Goal: Information Seeking & Learning: Learn about a topic

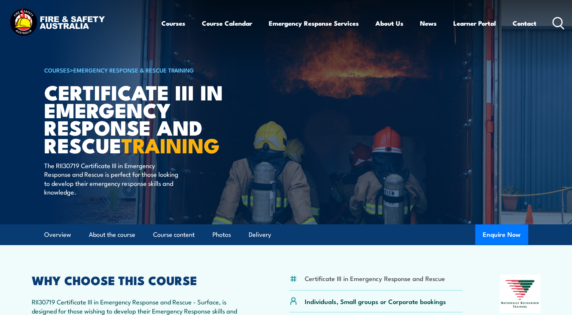
click at [57, 73] on link "COURSES" at bounding box center [57, 70] width 26 height 8
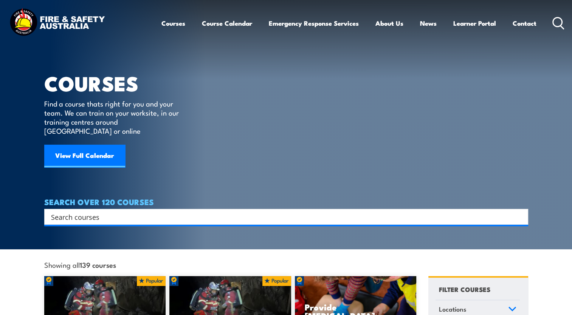
click at [119, 211] on input "Search input" at bounding box center [281, 216] width 460 height 11
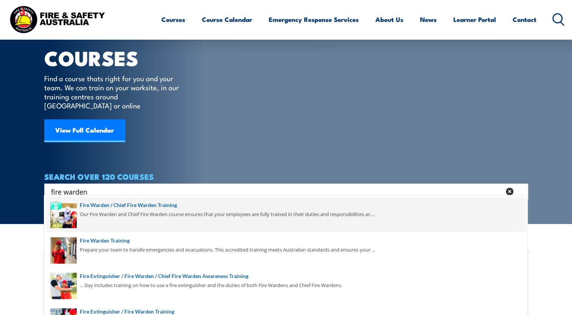
scroll to position [38, 0]
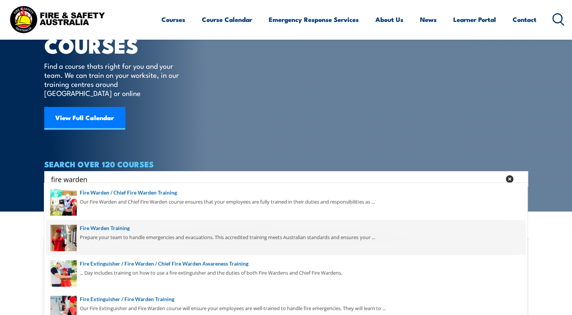
type input "fire warden"
click at [107, 228] on span at bounding box center [285, 238] width 479 height 36
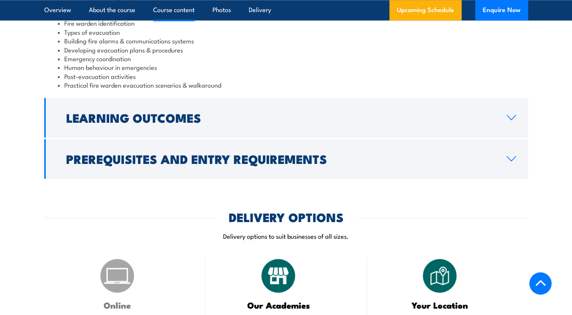
scroll to position [937, 0]
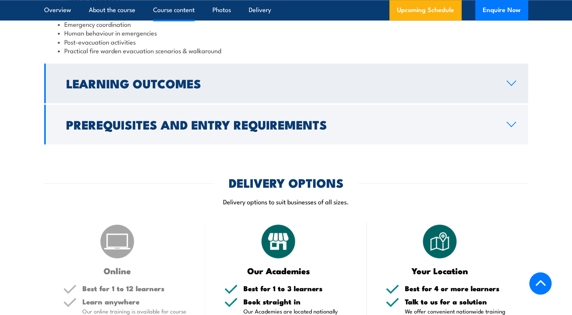
click at [518, 81] on link "Learning Outcomes" at bounding box center [286, 83] width 484 height 40
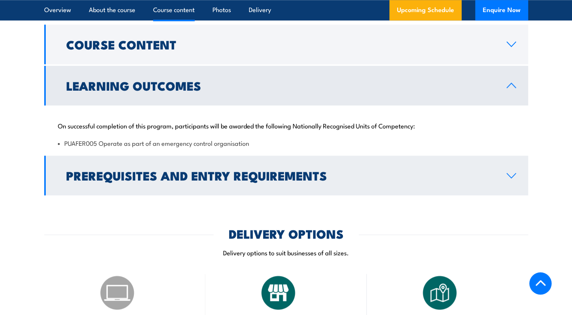
scroll to position [757, 0]
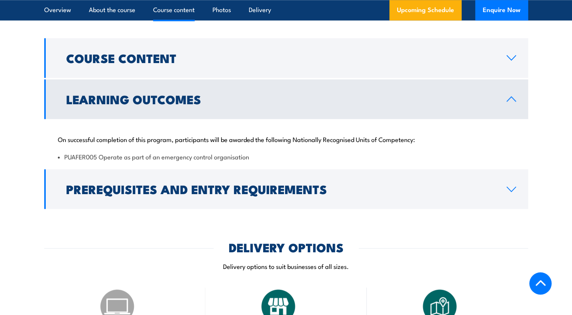
click at [508, 99] on icon at bounding box center [511, 99] width 10 height 6
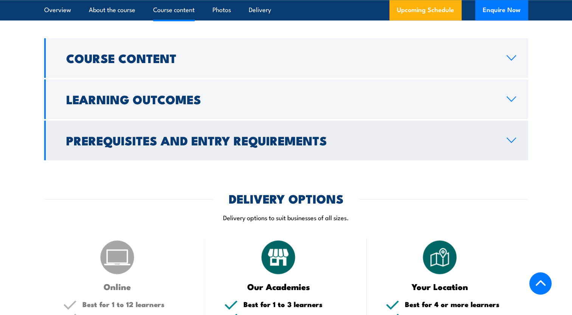
click at [523, 137] on link "Prerequisites and Entry Requirements" at bounding box center [286, 140] width 484 height 40
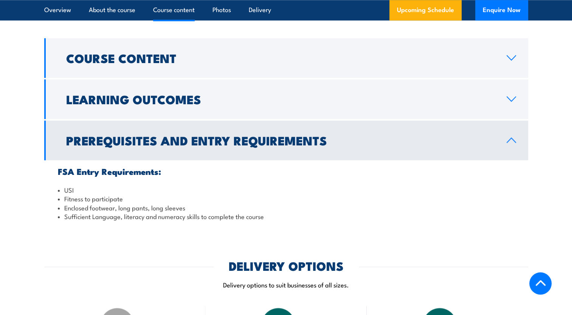
click at [521, 141] on link "Prerequisites and Entry Requirements" at bounding box center [286, 140] width 484 height 40
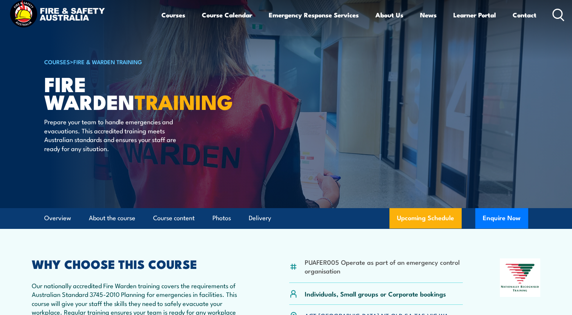
scroll to position [0, 0]
